Goal: Navigation & Orientation: Find specific page/section

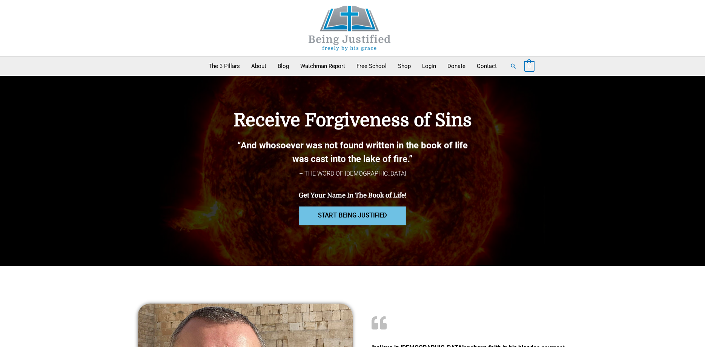
click at [321, 216] on span "START BEING JUSTIFIED" at bounding box center [352, 215] width 69 height 6
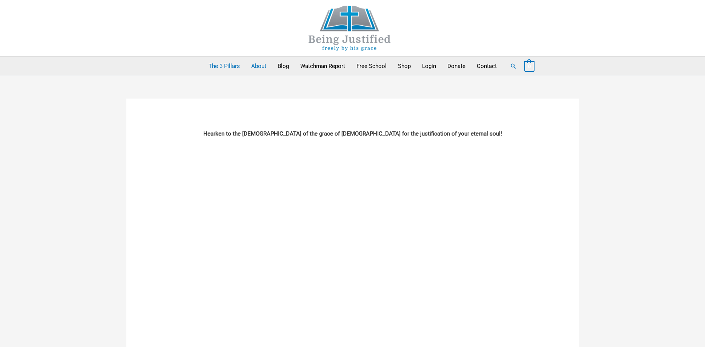
click at [262, 66] on link "About" at bounding box center [259, 66] width 26 height 19
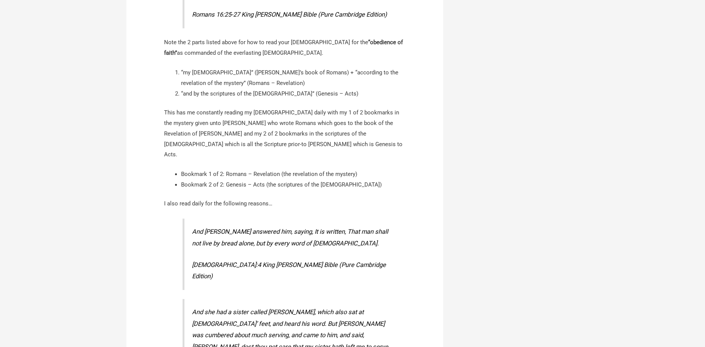
scroll to position [1001, 0]
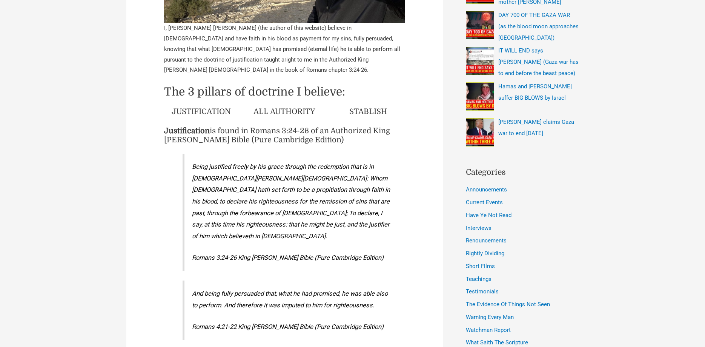
scroll to position [385, 0]
